Goal: Book appointment/travel/reservation

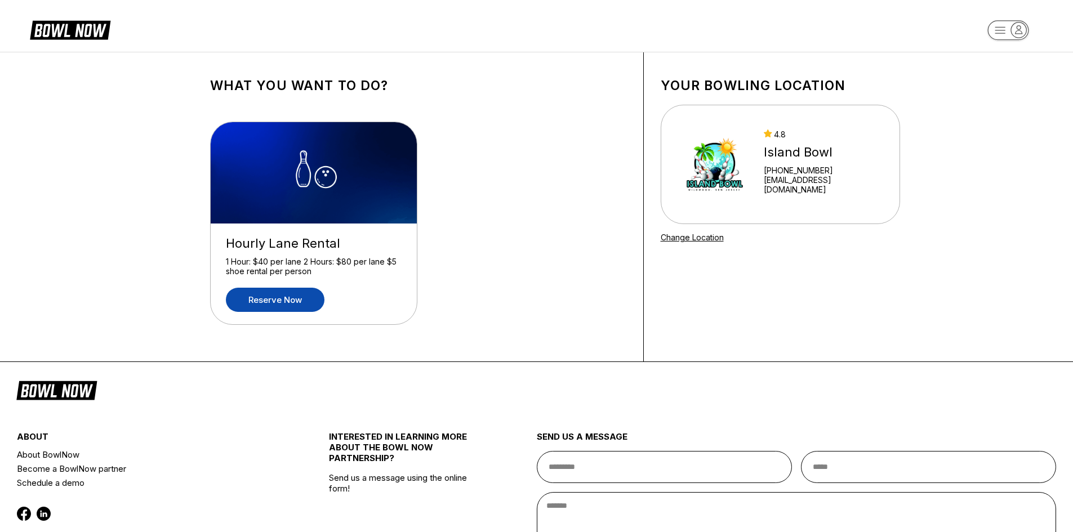
click at [282, 293] on link "Reserve now" at bounding box center [275, 300] width 99 height 24
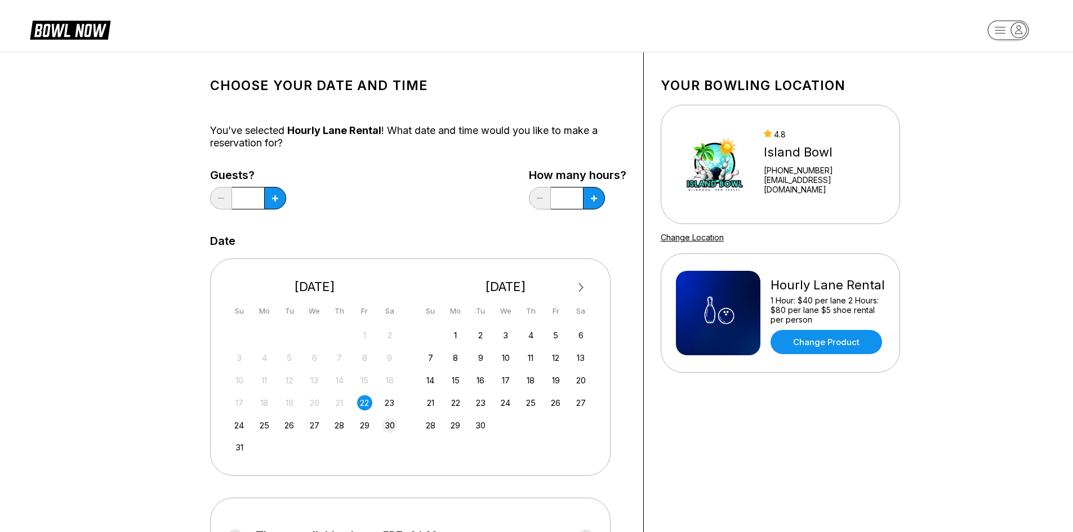
click at [391, 426] on div "30" at bounding box center [389, 425] width 15 height 15
click at [271, 194] on button at bounding box center [275, 198] width 22 height 23
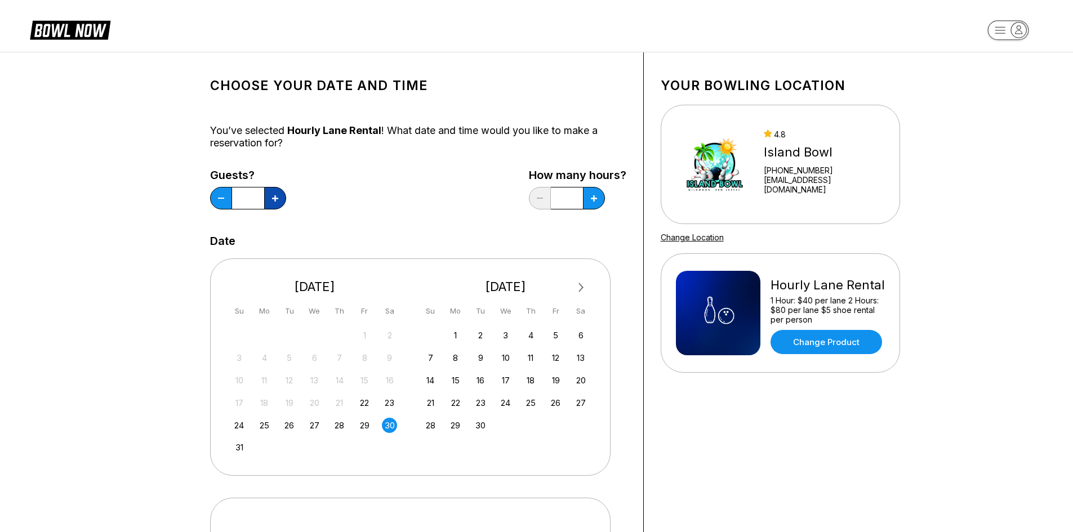
click at [271, 194] on button at bounding box center [275, 198] width 22 height 23
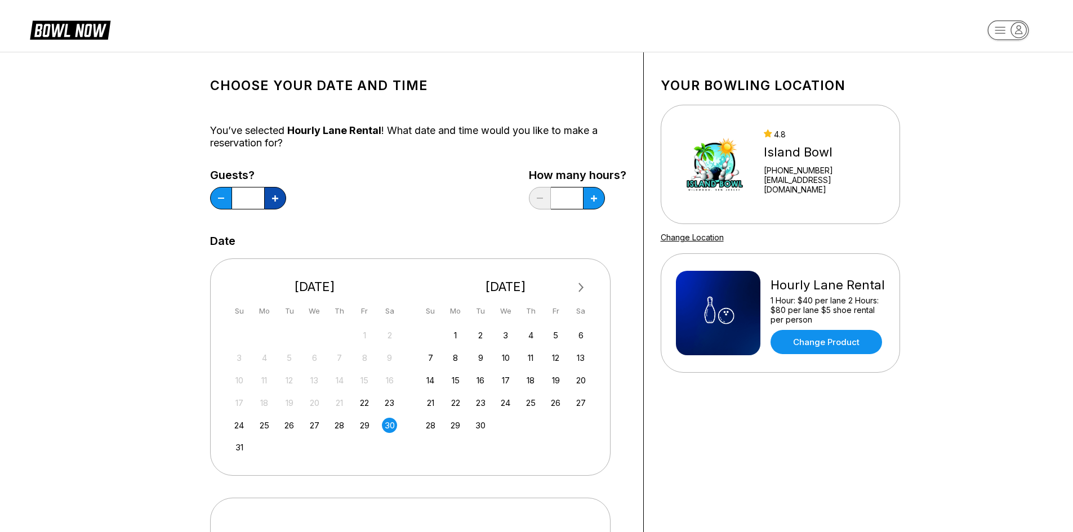
click at [271, 194] on button at bounding box center [275, 198] width 22 height 23
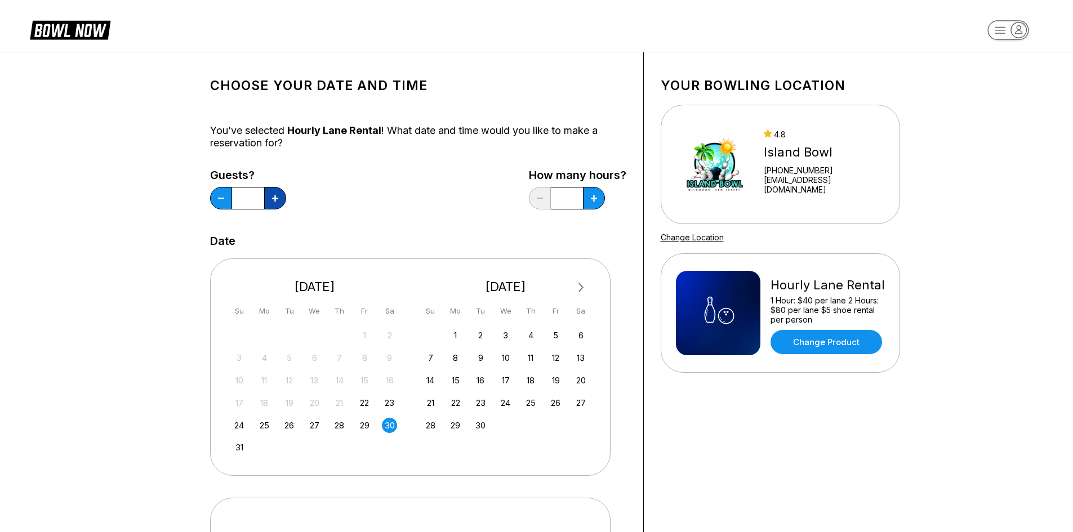
click at [271, 194] on button at bounding box center [275, 198] width 22 height 23
type input "**"
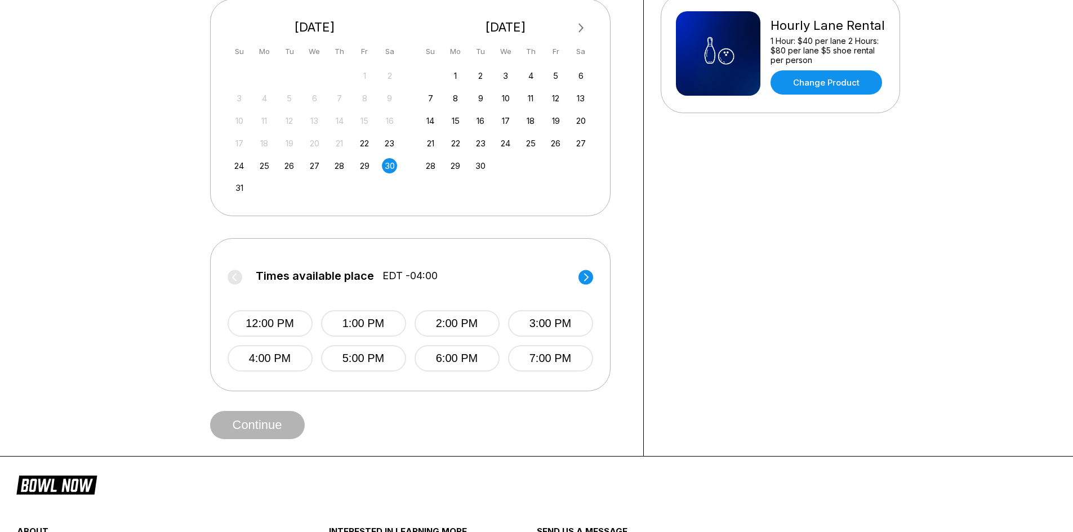
scroll to position [265, 0]
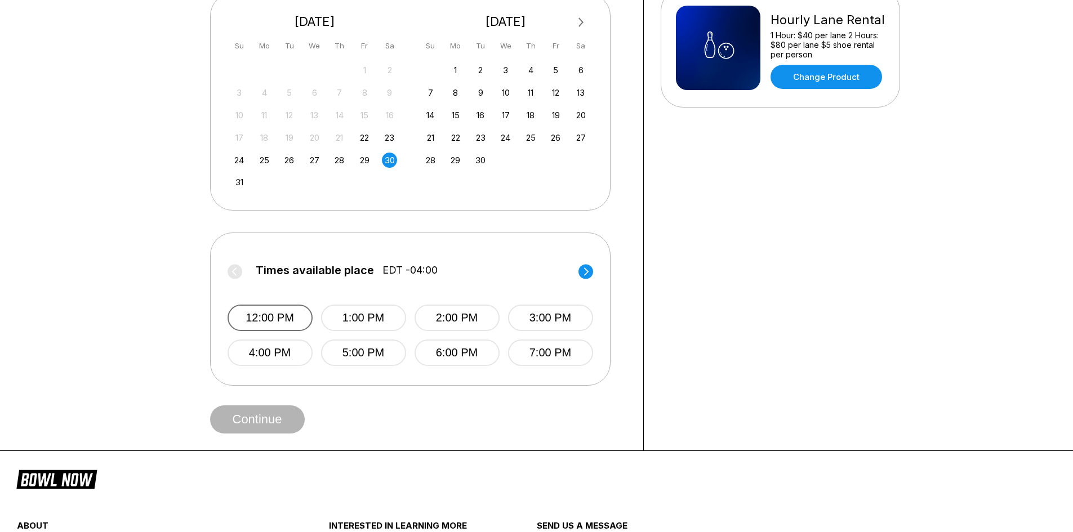
click at [278, 318] on button "12:00 PM" at bounding box center [269, 318] width 85 height 26
